Goal: Task Accomplishment & Management: Use online tool/utility

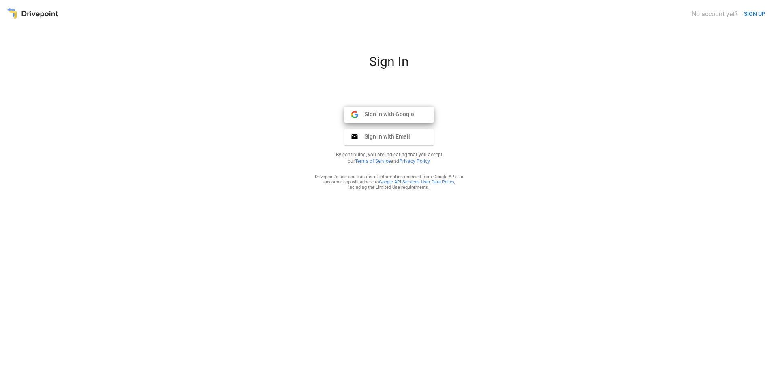
click at [407, 111] on span "Sign in with Google" at bounding box center [386, 114] width 56 height 7
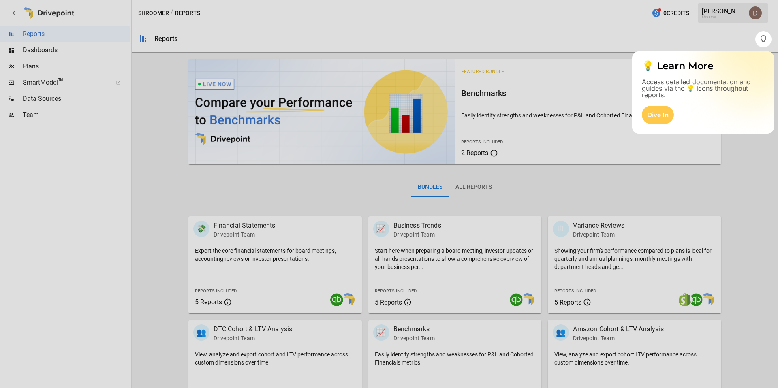
click at [32, 84] on div at bounding box center [389, 217] width 778 height 341
click at [33, 80] on div at bounding box center [389, 217] width 778 height 341
click at [736, 190] on div at bounding box center [389, 217] width 778 height 341
click at [669, 108] on div "Dive In" at bounding box center [658, 115] width 32 height 18
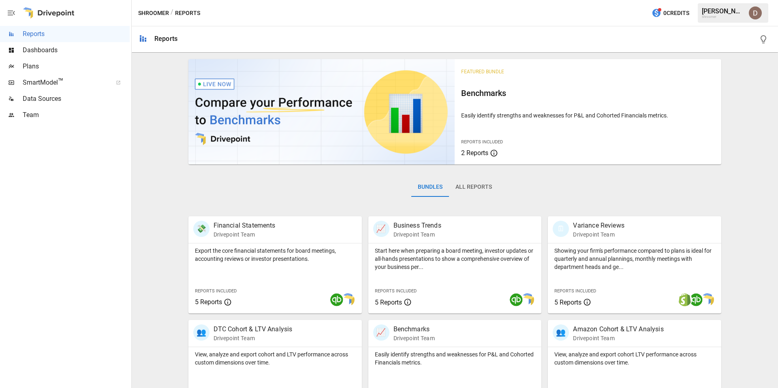
click at [37, 81] on span "SmartModel ™" at bounding box center [65, 83] width 84 height 10
click at [28, 65] on span "Plans" at bounding box center [76, 67] width 107 height 10
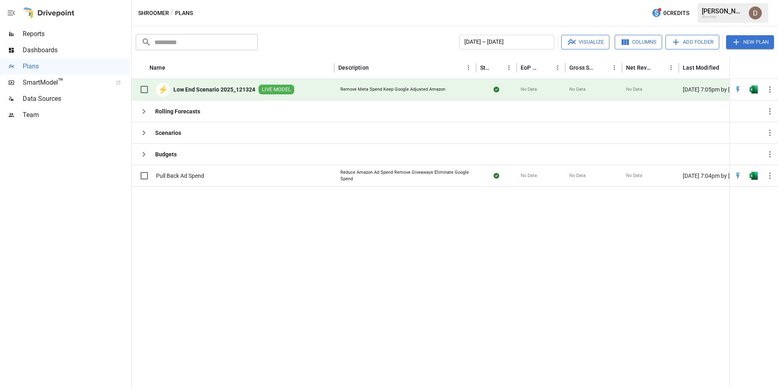
click at [208, 88] on b "Low End Scenario 2025_121324" at bounding box center [214, 90] width 82 height 8
click at [224, 88] on b "Low End Scenario 2025_121324" at bounding box center [214, 90] width 82 height 8
click at [202, 88] on b "Low End Scenario 2025_121324" at bounding box center [214, 90] width 82 height 8
click at [696, 89] on div "[DATE] 7:05pm by [PERSON_NAME] undefined" at bounding box center [729, 89] width 101 height 21
click at [696, 88] on div "[DATE] 7:05pm by [PERSON_NAME] undefined" at bounding box center [729, 89] width 101 height 21
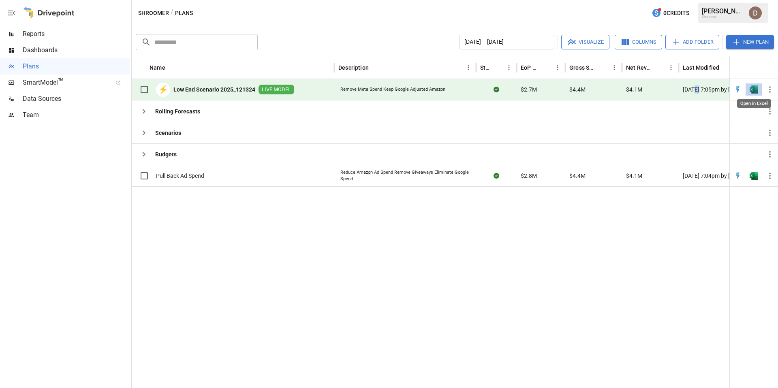
click at [751, 89] on img "Open in Excel" at bounding box center [754, 90] width 8 height 8
click at [768, 88] on icon "button" at bounding box center [770, 90] width 10 height 10
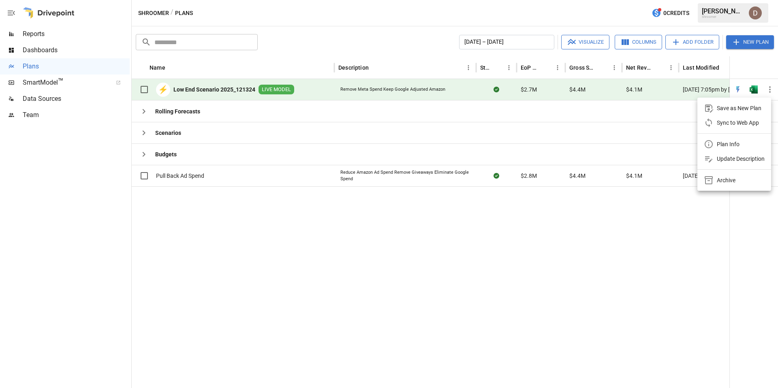
click at [669, 111] on div at bounding box center [389, 194] width 778 height 388
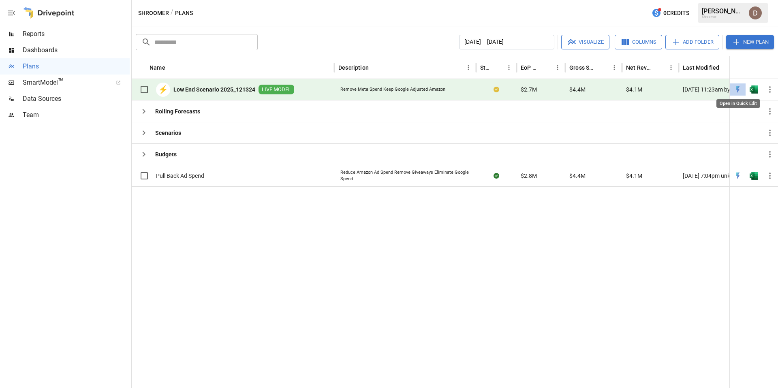
click at [735, 87] on img "Open in Quick Edit" at bounding box center [738, 90] width 8 height 8
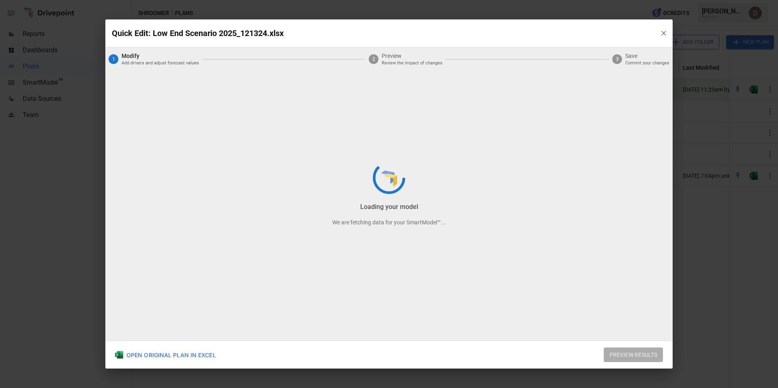
click at [661, 32] on div "Loading your model We are fetching data for your SmartModel™..." at bounding box center [388, 193] width 567 height 349
click at [665, 34] on div "Loading your inputs We are fetching data for your SmartModel™..." at bounding box center [388, 193] width 567 height 349
click at [167, 354] on div "Loading your inputs We are fetching data for your SmartModel™..." at bounding box center [388, 193] width 567 height 349
click at [167, 353] on div "Identifying drivers We are fetching data for your SmartModel™..." at bounding box center [388, 193] width 567 height 349
click at [664, 34] on div "Syncing your values We are fetching data for your SmartModel™..." at bounding box center [388, 193] width 567 height 349
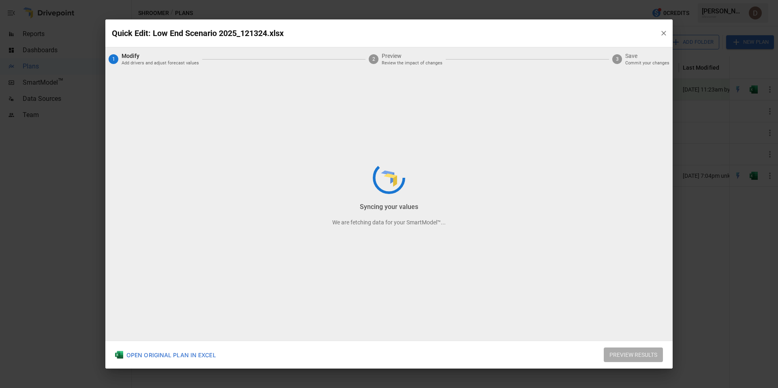
click at [664, 34] on div "Syncing your values We are fetching data for your SmartModel™..." at bounding box center [388, 193] width 567 height 349
click at [663, 33] on div "Syncing your values We are fetching data for your SmartModel™..." at bounding box center [388, 193] width 567 height 349
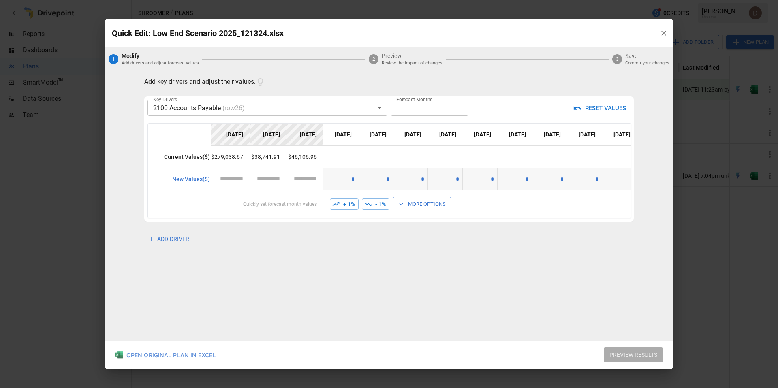
click at [157, 353] on div "OPEN ORIGINAL PLAN IN EXCEL" at bounding box center [165, 355] width 101 height 8
